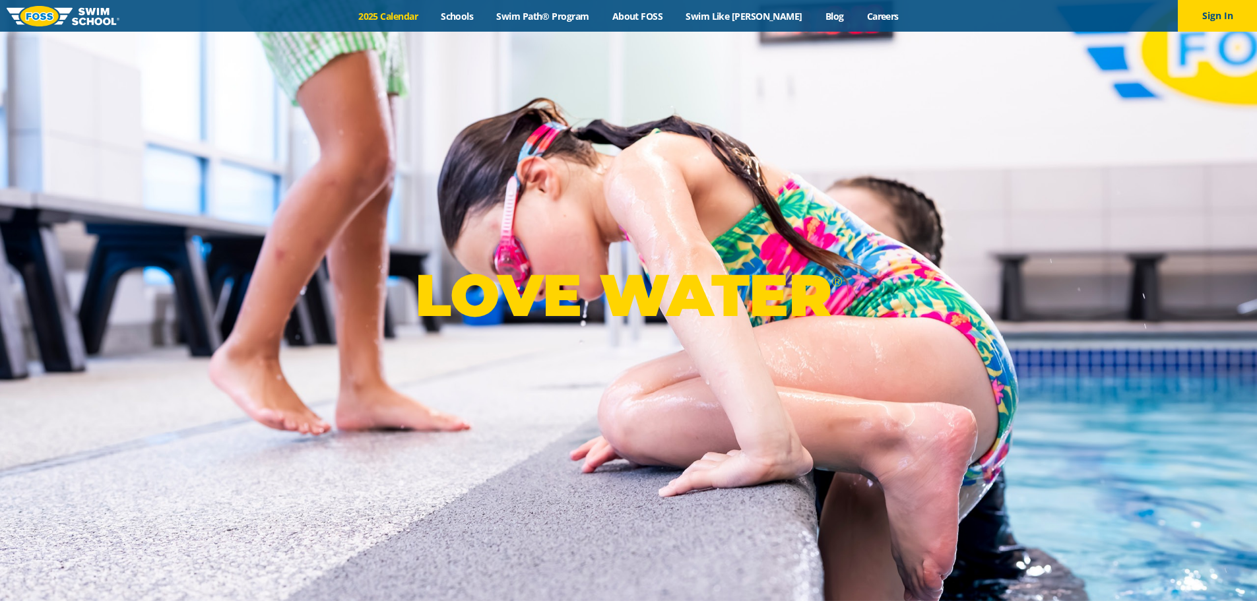
click at [405, 13] on link "2025 Calendar" at bounding box center [388, 16] width 82 height 13
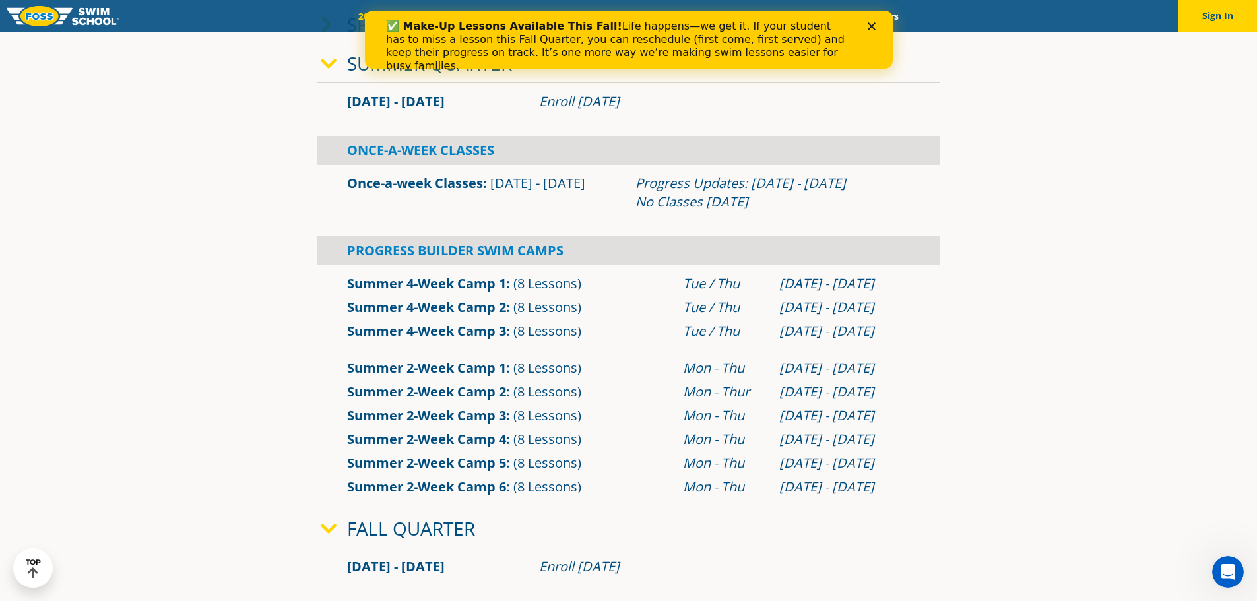
click at [873, 26] on icon "Close" at bounding box center [871, 26] width 8 height 8
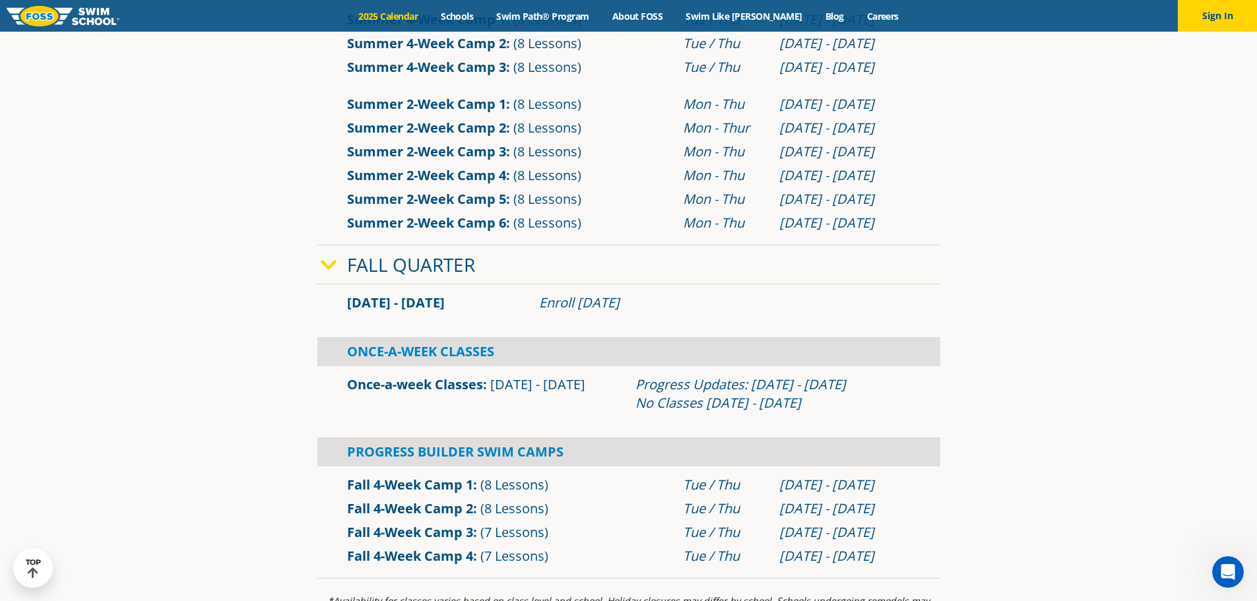
scroll to position [792, 0]
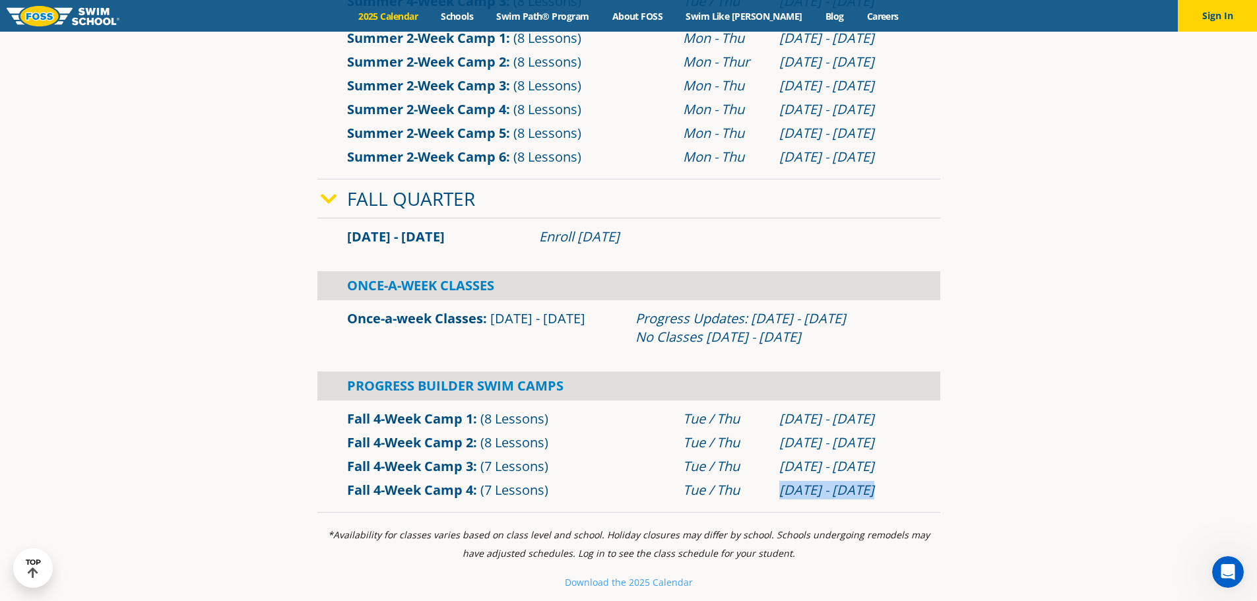
drag, startPoint x: 777, startPoint y: 487, endPoint x: 893, endPoint y: 497, distance: 115.9
click at [893, 497] on div "[DATE] - [DATE]" at bounding box center [844, 490] width 144 height 18
click at [896, 488] on div "[DATE] - [DATE]" at bounding box center [844, 490] width 131 height 18
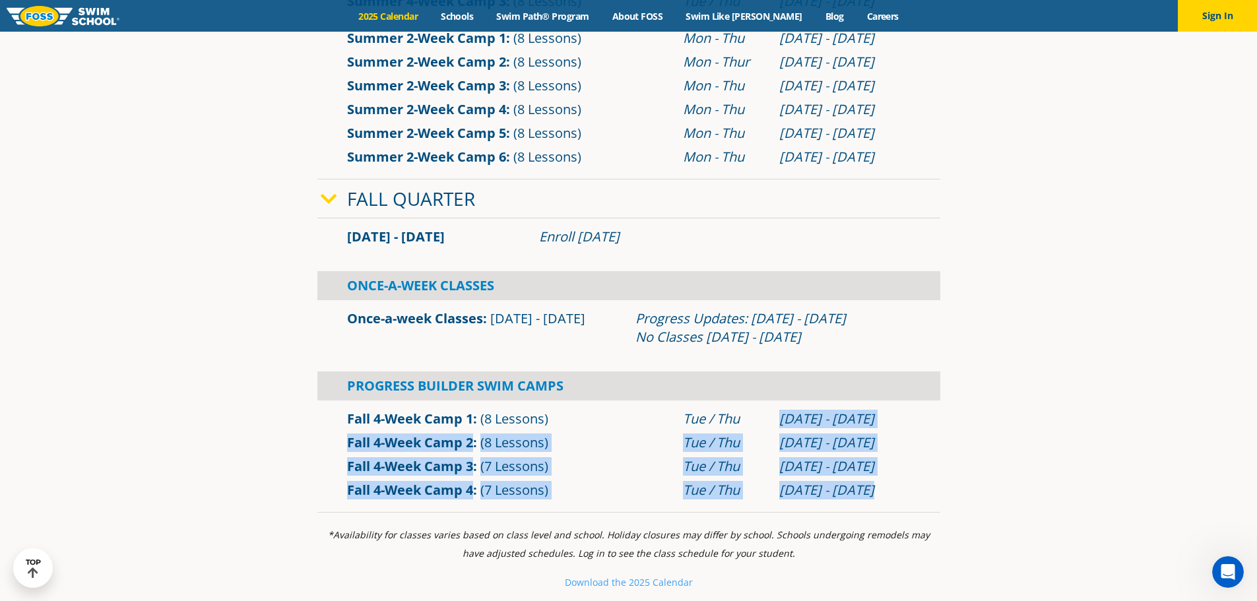
drag, startPoint x: 777, startPoint y: 419, endPoint x: 886, endPoint y: 497, distance: 134.2
click at [886, 497] on div "Fall 4-Week Camp 1 (8 Lessons) Tue / [DATE] - [DATE]" at bounding box center [628, 454] width 623 height 108
click at [910, 481] on div "[DATE] - [DATE]" at bounding box center [844, 490] width 131 height 18
drag, startPoint x: 715, startPoint y: 424, endPoint x: 708, endPoint y: 427, distance: 8.3
click at [708, 427] on div "Fall 4-Week Camp 1 (8 Lessons) Tue / [DATE] - [DATE]" at bounding box center [628, 454] width 623 height 108
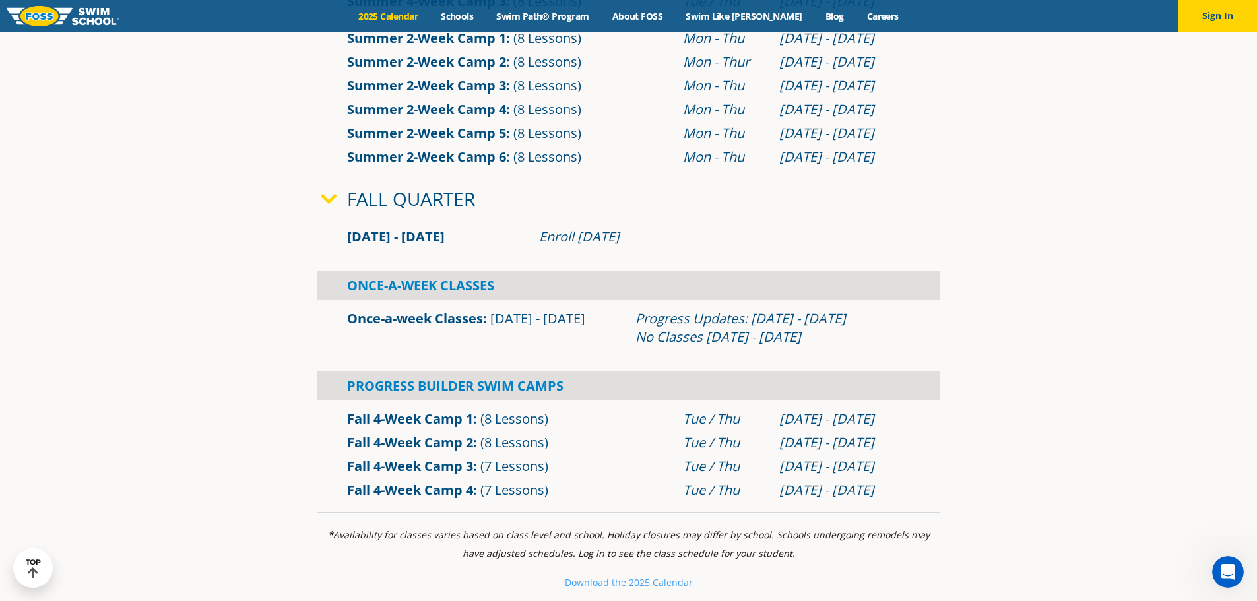
click at [699, 420] on div "Tue / Thu" at bounding box center [724, 419] width 83 height 18
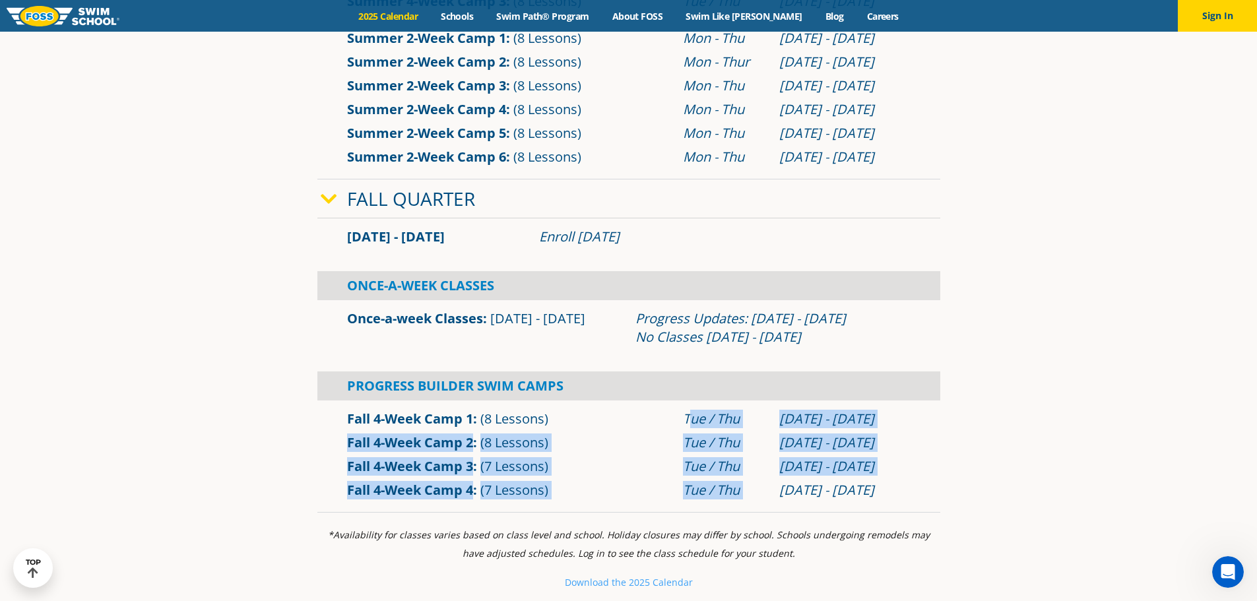
drag, startPoint x: 687, startPoint y: 418, endPoint x: 775, endPoint y: 499, distance: 120.4
click at [775, 499] on div "Fall 4-Week Camp 1 (8 Lessons) Tue / [DATE] - [DATE]" at bounding box center [628, 454] width 623 height 108
click at [775, 499] on div "Fall 4-Week Camp 4 (7 Lessons) Tue / [DATE] - [DATE]" at bounding box center [628, 490] width 623 height 24
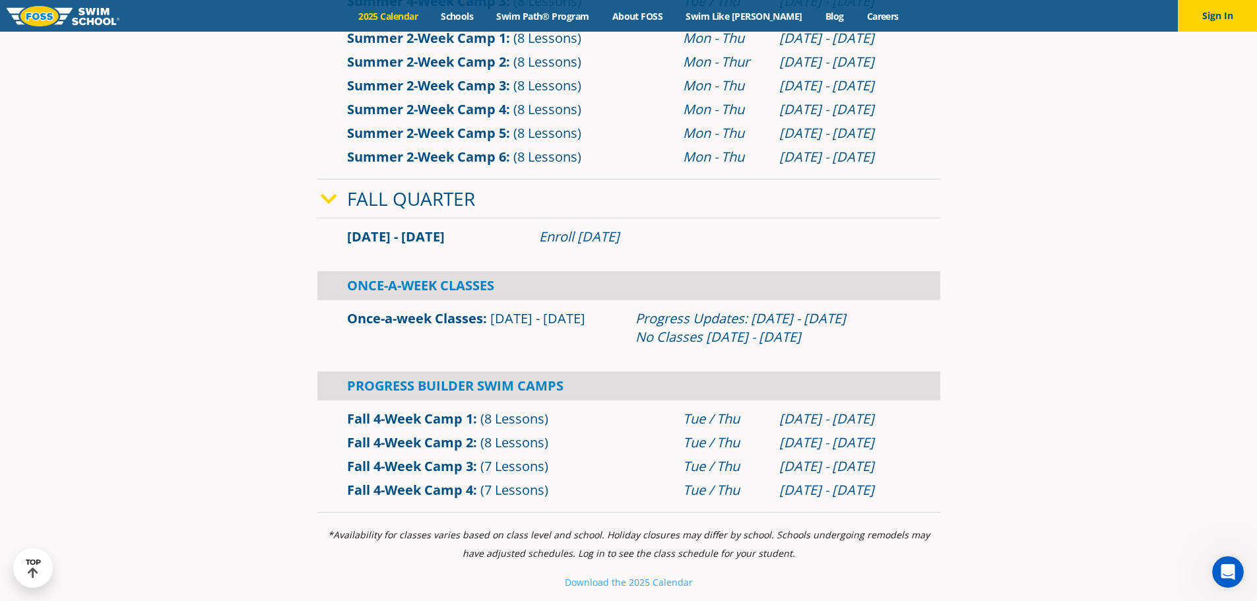
scroll to position [726, 0]
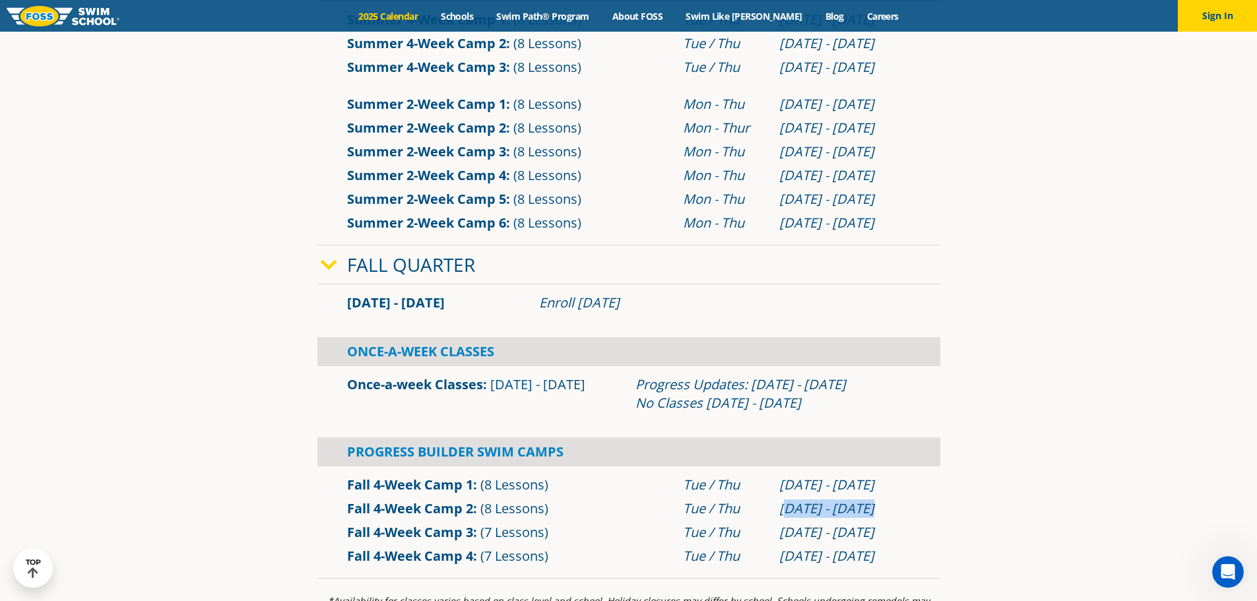
drag, startPoint x: 783, startPoint y: 508, endPoint x: 900, endPoint y: 516, distance: 117.7
click at [900, 516] on div "[DATE] - [DATE]" at bounding box center [844, 508] width 131 height 18
drag, startPoint x: 774, startPoint y: 556, endPoint x: 882, endPoint y: 562, distance: 107.7
click at [882, 562] on div "[DATE] - [DATE]" at bounding box center [844, 556] width 144 height 18
click at [881, 561] on div "[DATE] - [DATE]" at bounding box center [844, 556] width 131 height 18
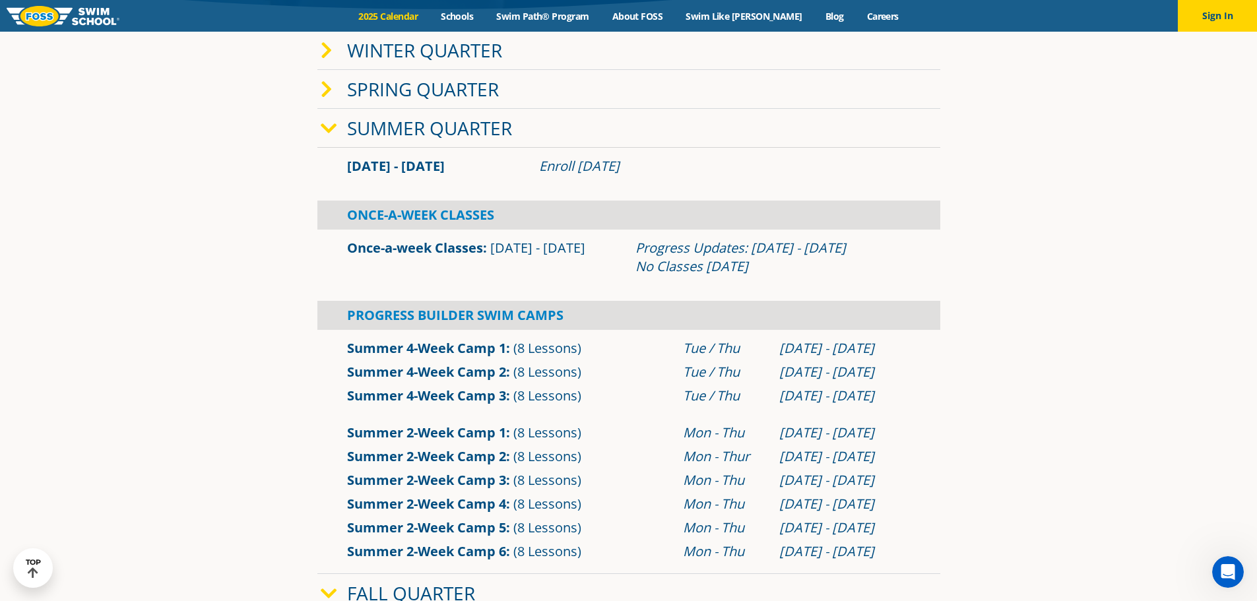
scroll to position [396, 0]
click at [979, 451] on section "Winter Quarter [DATE] - [DATE] Enroll [DATE] Once-A-Week Classes" at bounding box center [629, 470] width 792 height 889
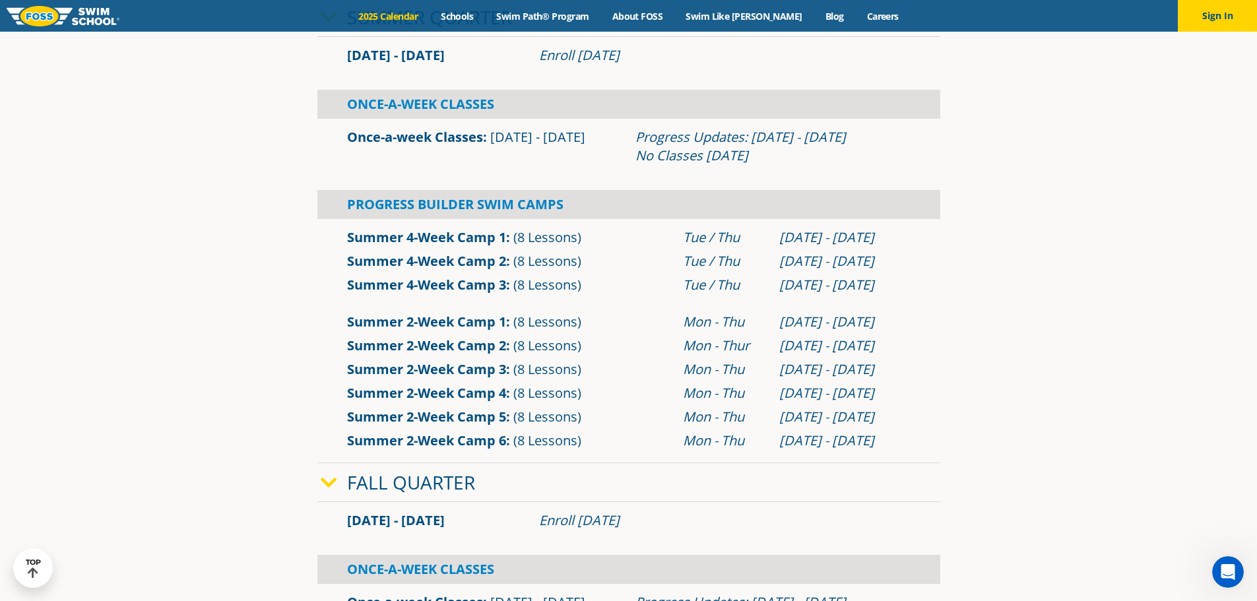
scroll to position [462, 0]
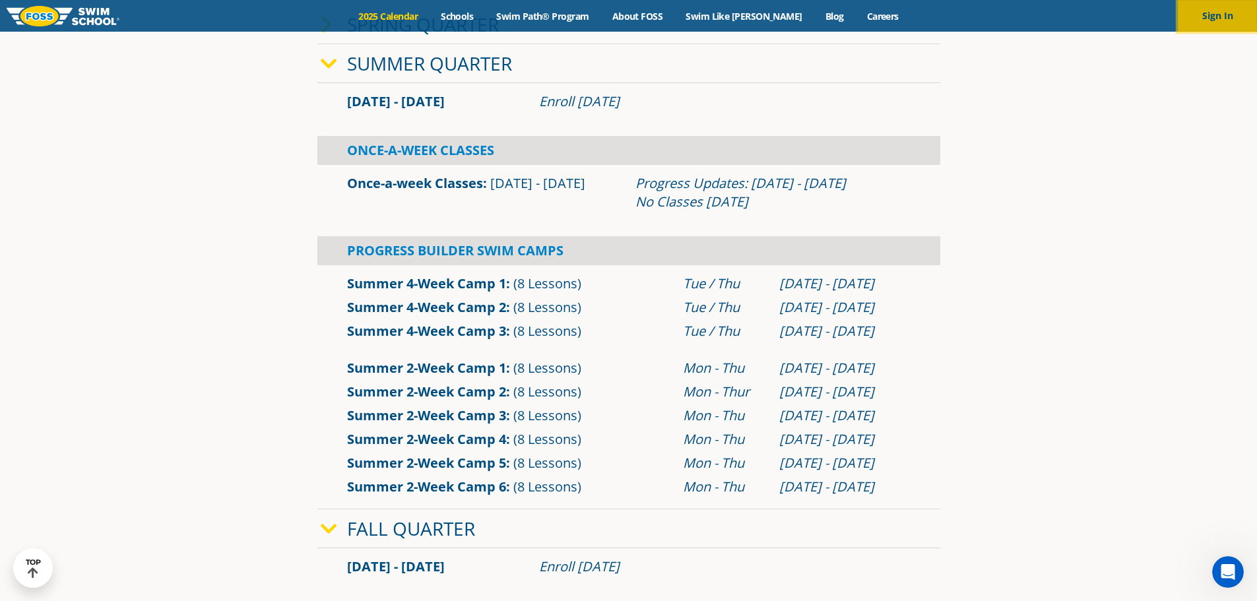
click at [1203, 15] on button "Sign In" at bounding box center [1217, 16] width 79 height 32
